Goal: Find specific page/section: Find specific page/section

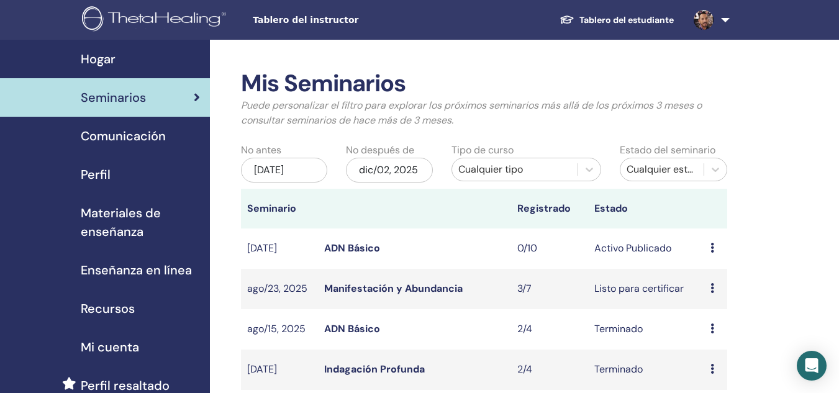
click at [115, 65] on span "Hogar" at bounding box center [98, 59] width 35 height 19
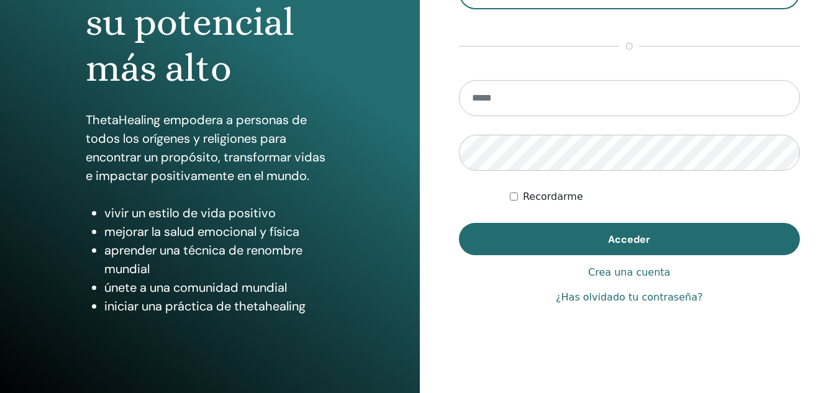
scroll to position [183, 0]
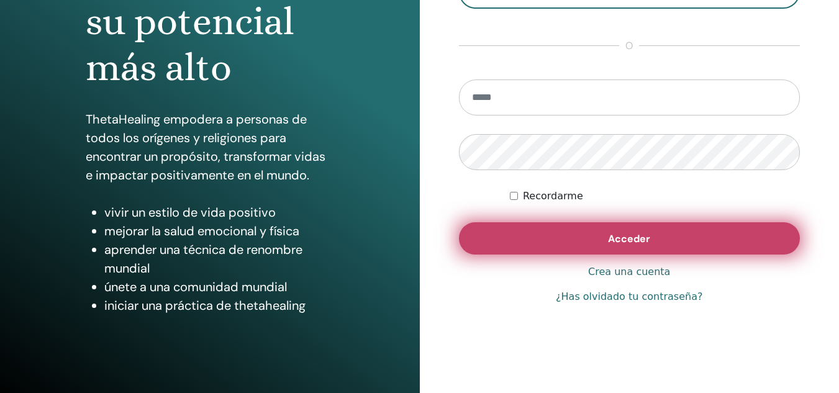
type input "**********"
click at [548, 235] on button "Acceder" at bounding box center [629, 238] width 341 height 32
